Goal: Obtain resource: Download file/media

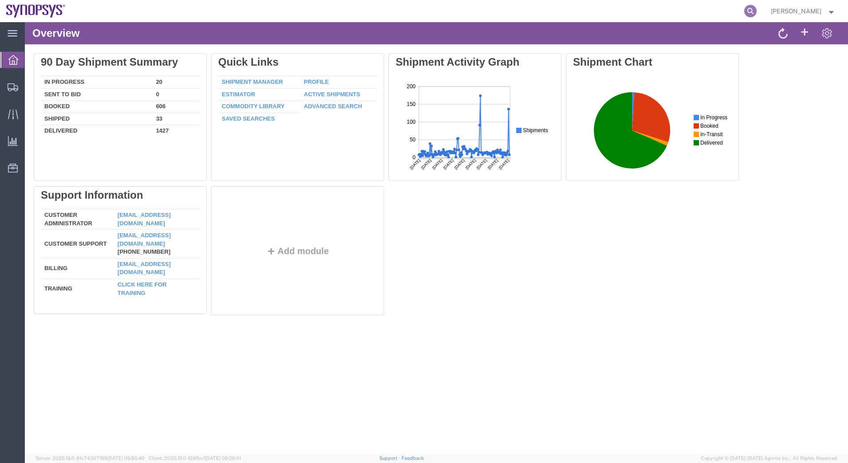
click at [747, 13] on icon at bounding box center [750, 11] width 12 height 12
click at [559, 16] on input "search" at bounding box center [609, 10] width 270 height 21
type input "56840272"
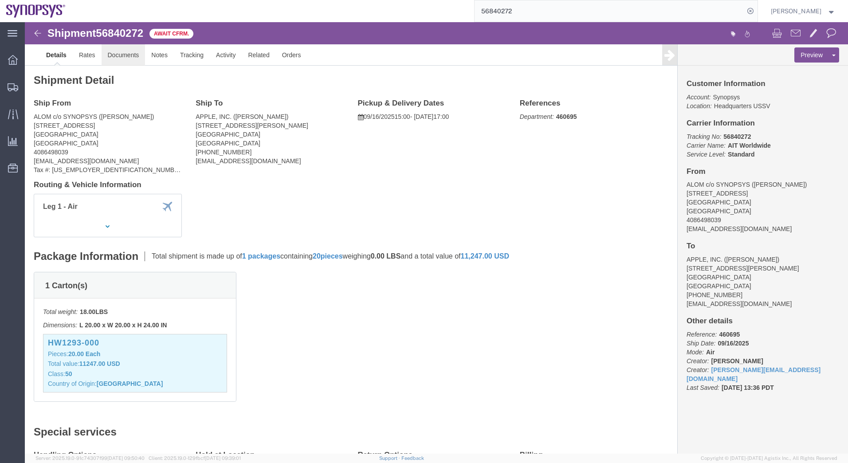
click link "Documents"
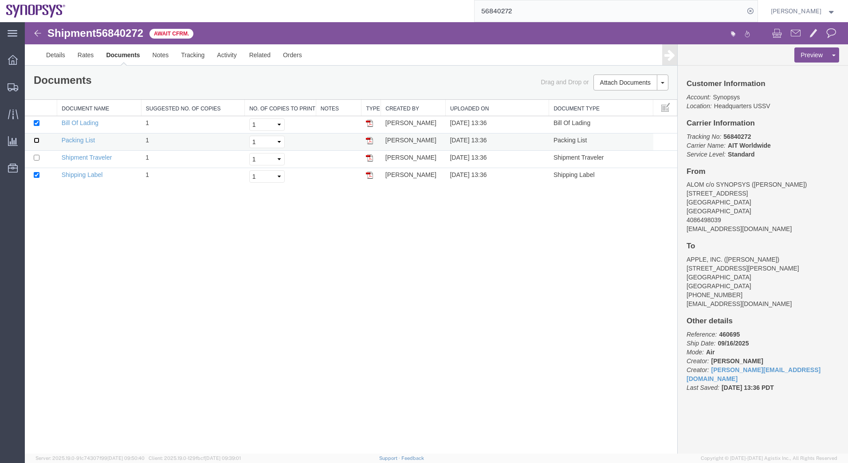
click at [35, 142] on input "checkbox" at bounding box center [37, 140] width 6 height 6
checkbox input "true"
click at [35, 121] on input "checkbox" at bounding box center [37, 123] width 6 height 6
checkbox input "false"
click at [36, 175] on input "checkbox" at bounding box center [37, 175] width 6 height 6
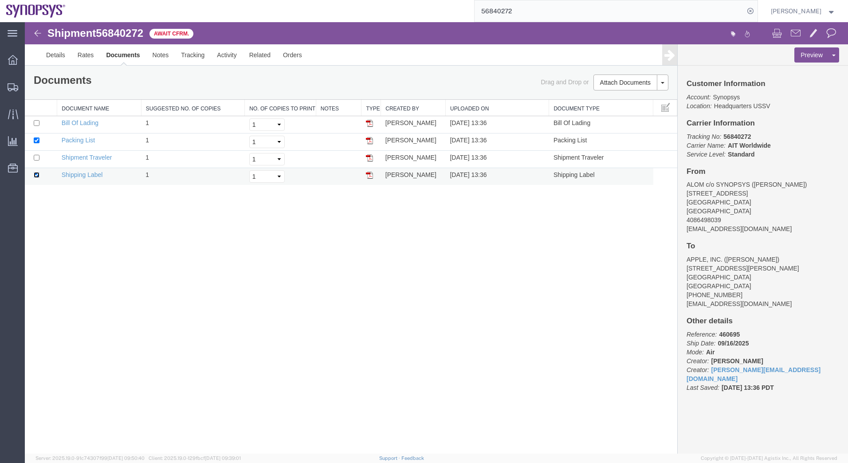
checkbox input "false"
click at [808, 51] on button "Preview" at bounding box center [811, 54] width 35 height 15
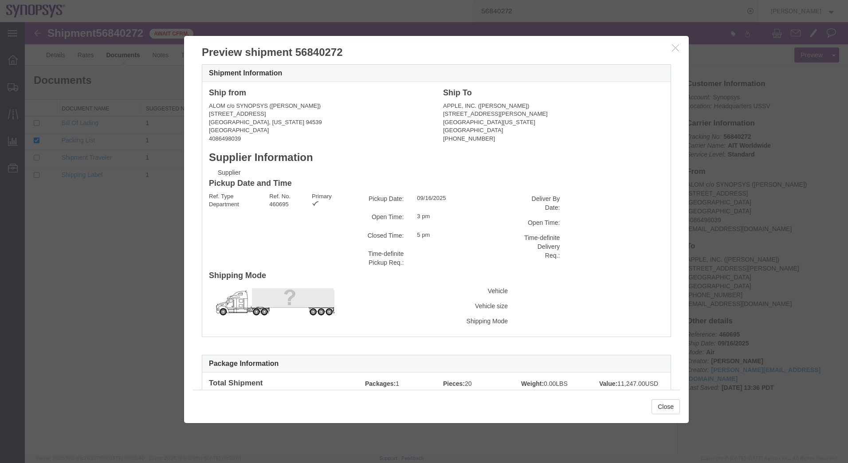
click at [677, 47] on icon "button" at bounding box center [675, 48] width 7 height 8
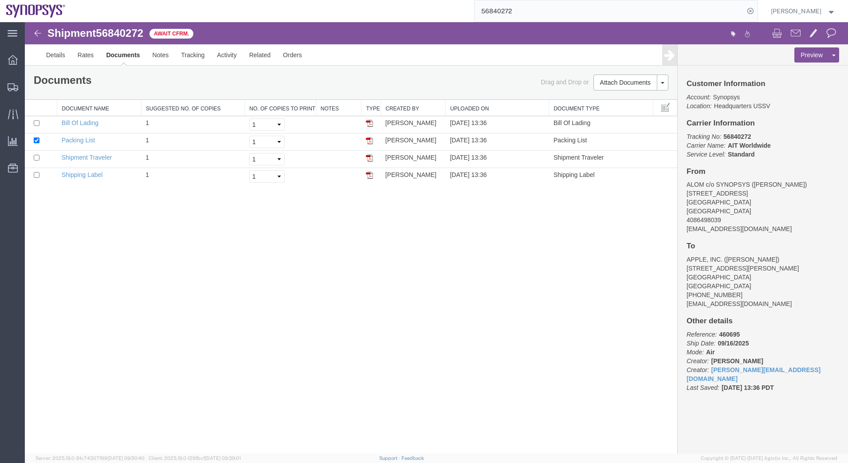
click at [25, 22] on link "Email Documents" at bounding box center [25, 22] width 0 height 0
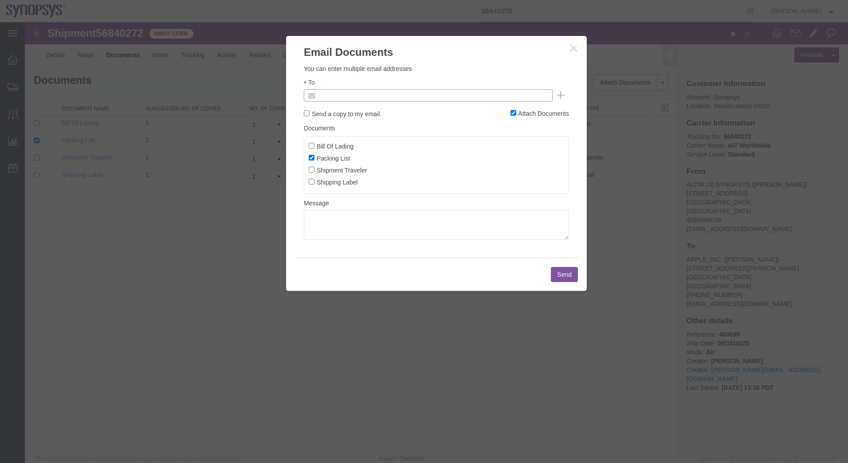
click at [350, 94] on input "text" at bounding box center [368, 96] width 104 height 12
type input "drasmussen@alom.com"
type input "Enter Email Address"
click at [572, 51] on button "button" at bounding box center [574, 48] width 11 height 11
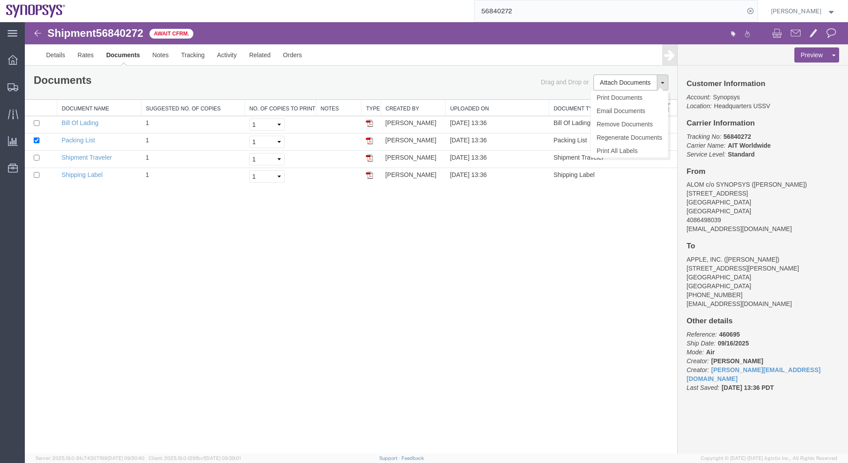
click at [662, 82] on span at bounding box center [663, 83] width 4 height 2
click at [625, 98] on link "Print Documents" at bounding box center [629, 97] width 77 height 13
